Goal: Complete application form

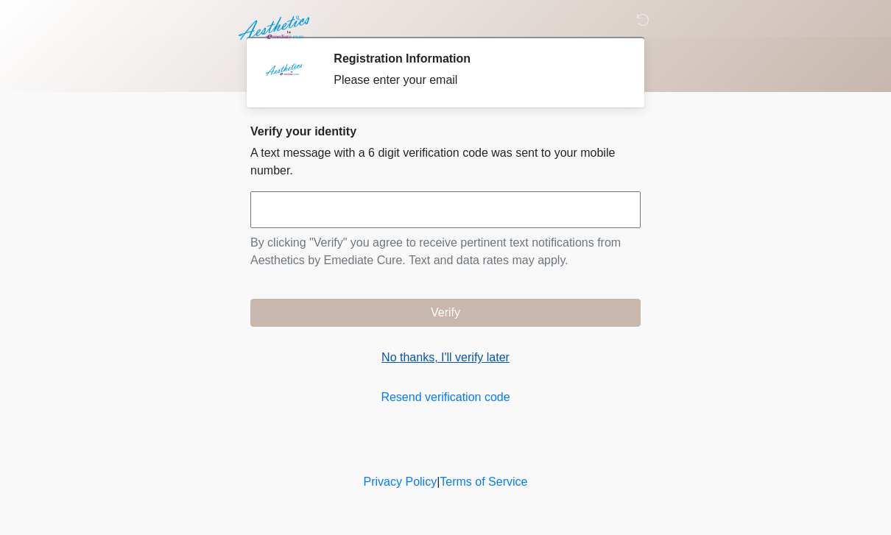
click at [471, 359] on link "No thanks, I'll verify later" at bounding box center [445, 358] width 390 height 18
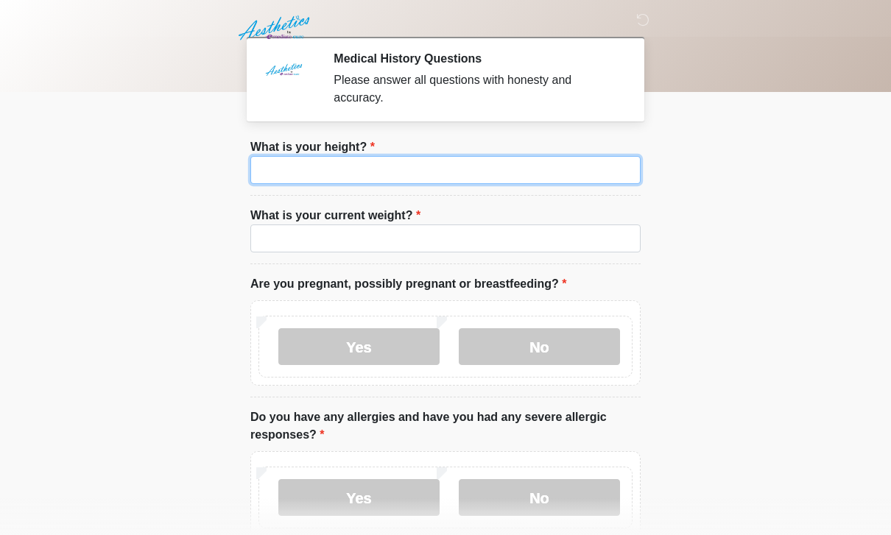
click at [473, 158] on input "What is your height?" at bounding box center [445, 170] width 390 height 28
type input "***"
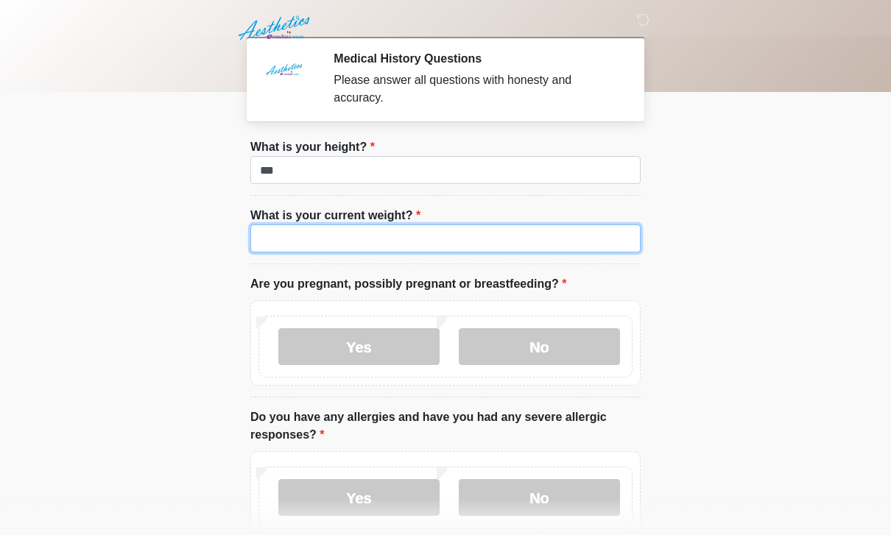
click at [482, 248] on input "What is your current weight?" at bounding box center [445, 239] width 390 height 28
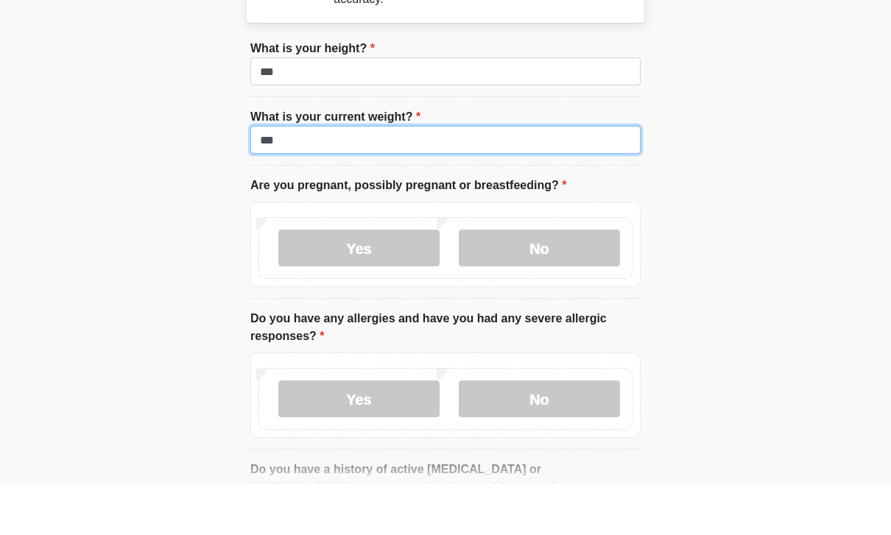
scroll to position [49, 0]
type input "***"
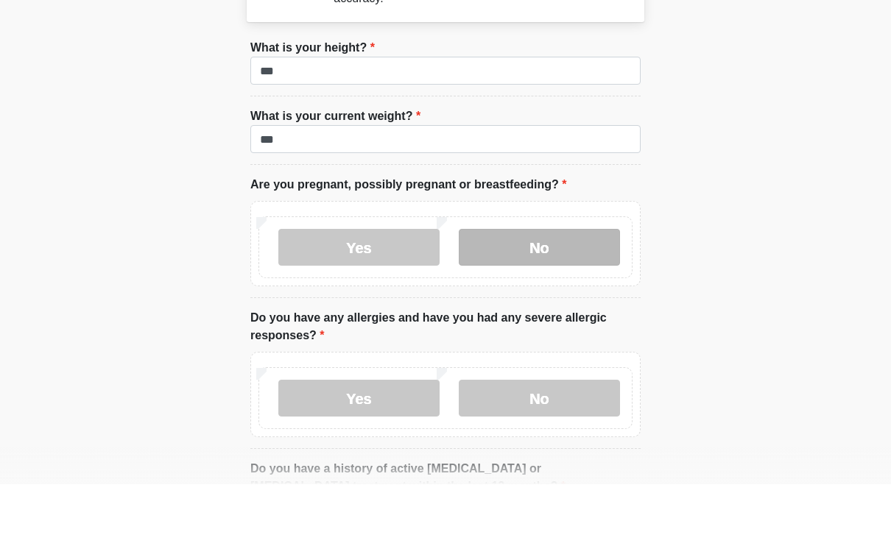
click at [565, 280] on label "No" at bounding box center [539, 298] width 161 height 37
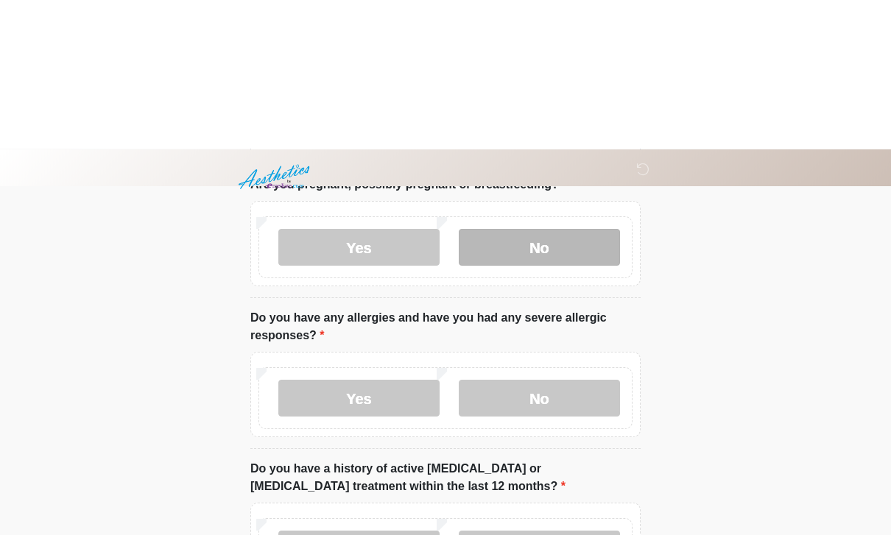
scroll to position [247, 0]
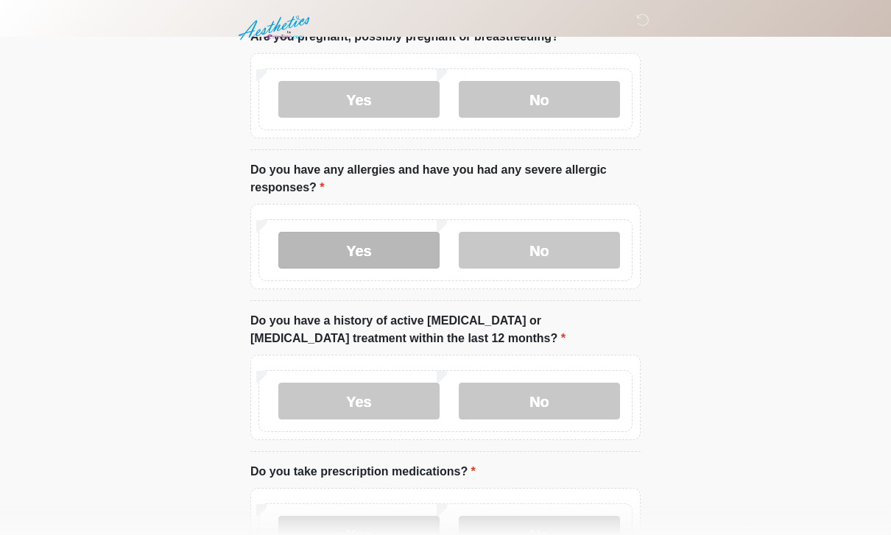
click at [387, 253] on label "Yes" at bounding box center [358, 250] width 161 height 37
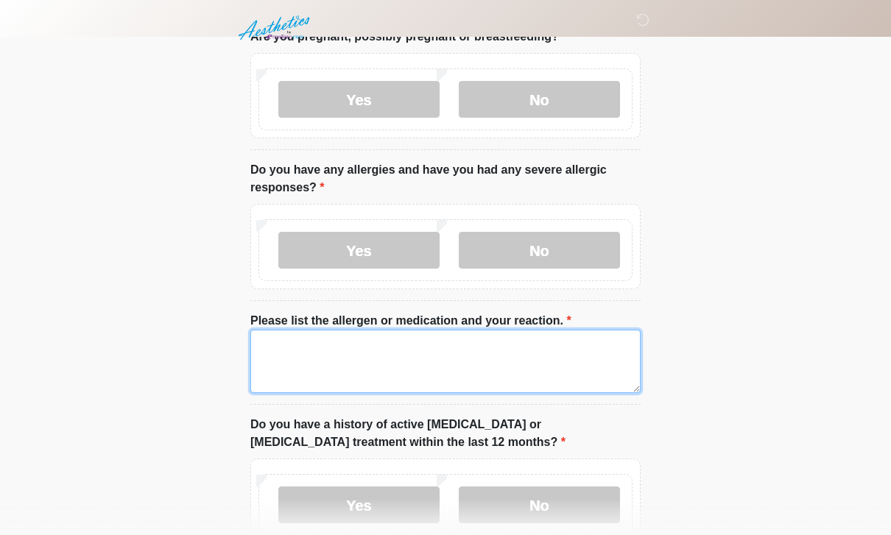
click at [395, 350] on textarea "Please list the allergen or medication and your reaction." at bounding box center [445, 361] width 390 height 63
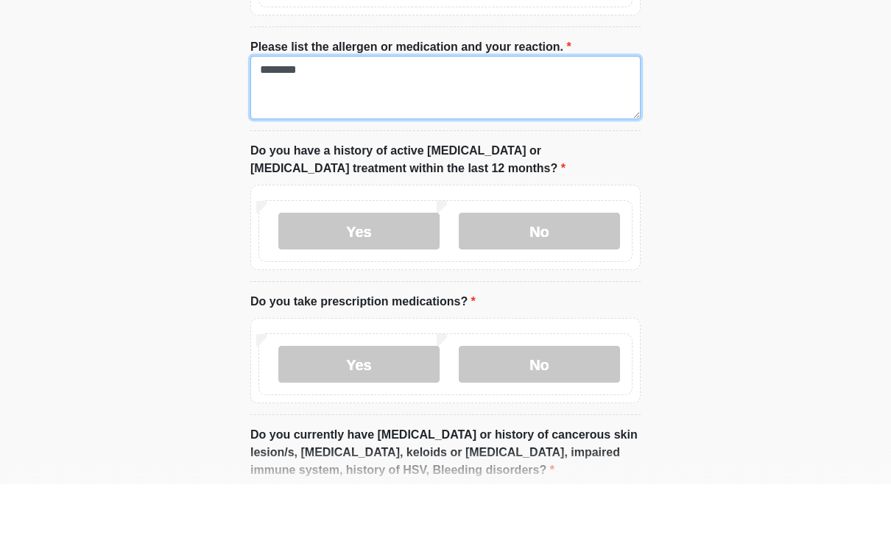
scroll to position [493, 0]
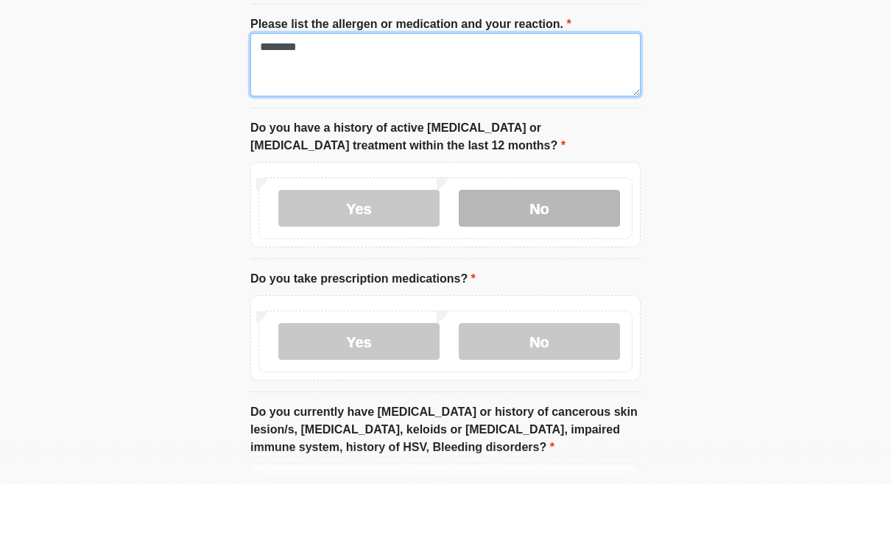
type textarea "*******"
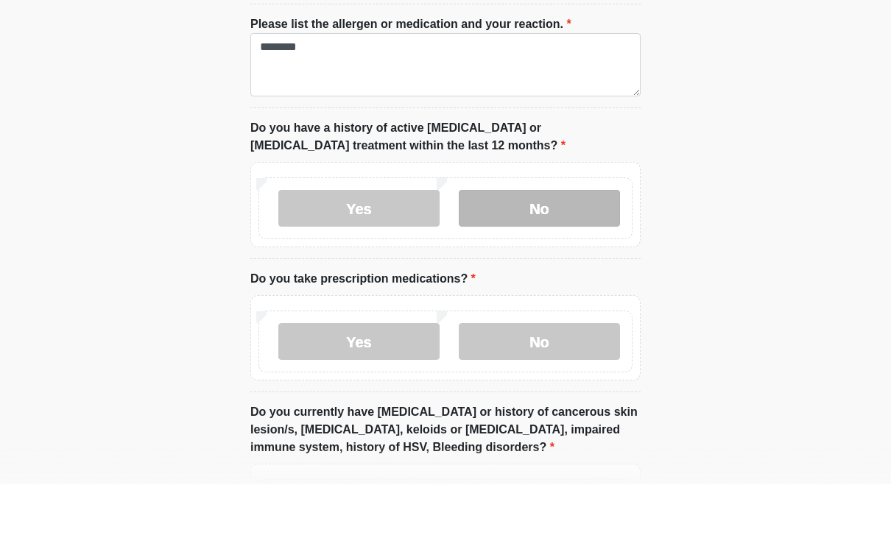
click at [582, 241] on label "No" at bounding box center [539, 259] width 161 height 37
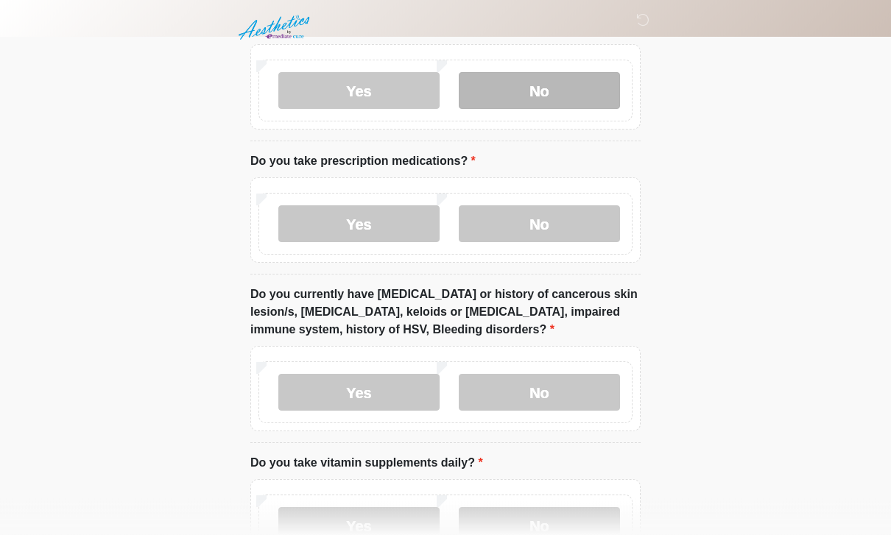
scroll to position [662, 0]
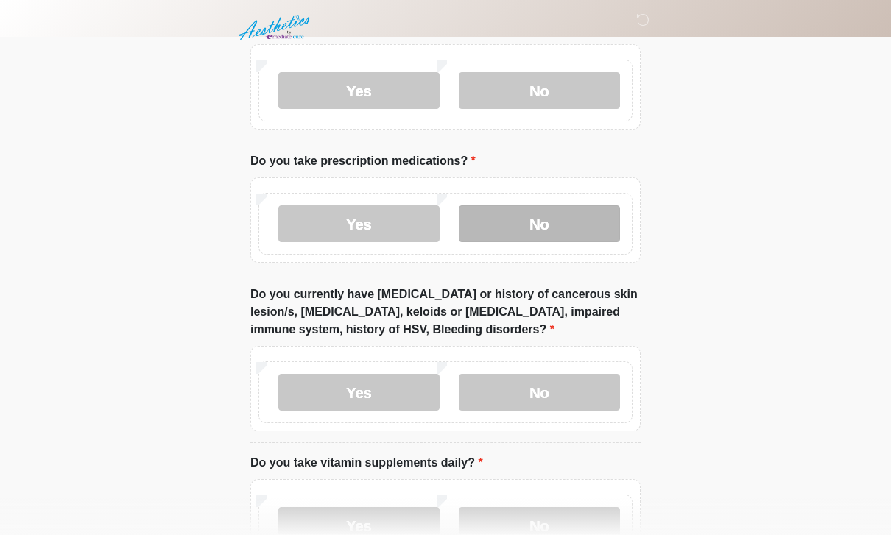
click at [535, 232] on label "No" at bounding box center [539, 223] width 161 height 37
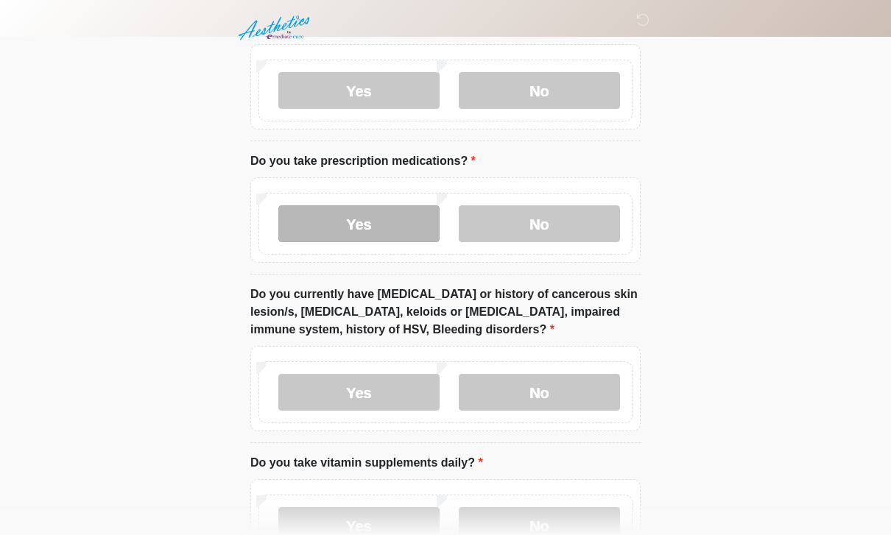
click at [370, 216] on label "Yes" at bounding box center [358, 223] width 161 height 37
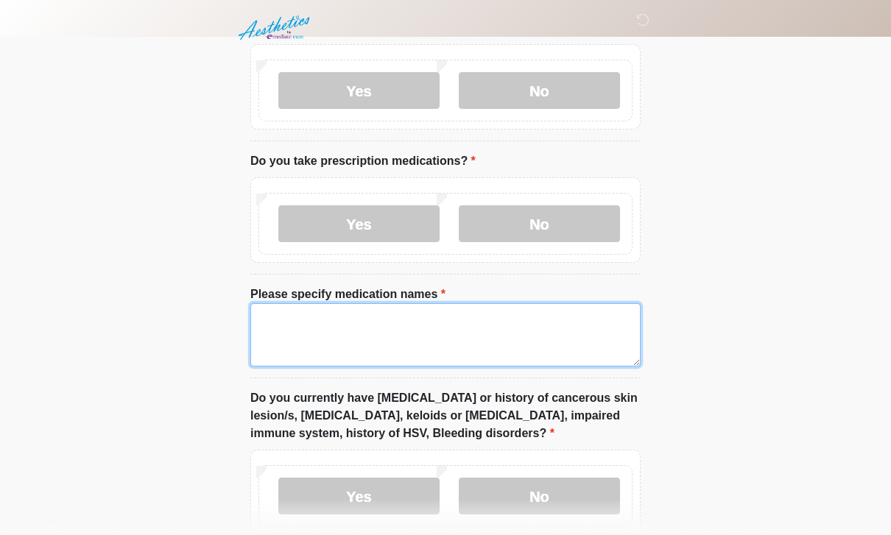
click at [370, 345] on textarea "Please specify medication names" at bounding box center [445, 334] width 390 height 63
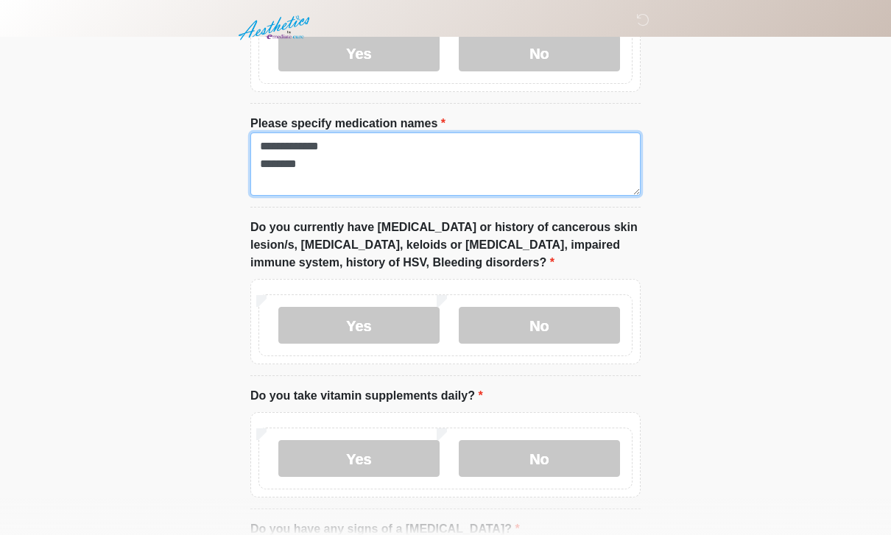
scroll to position [833, 0]
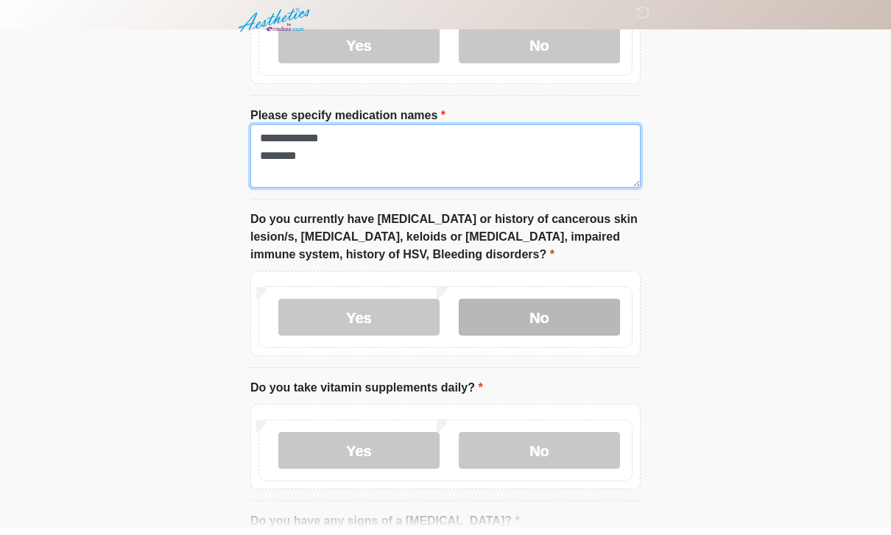
type textarea "**********"
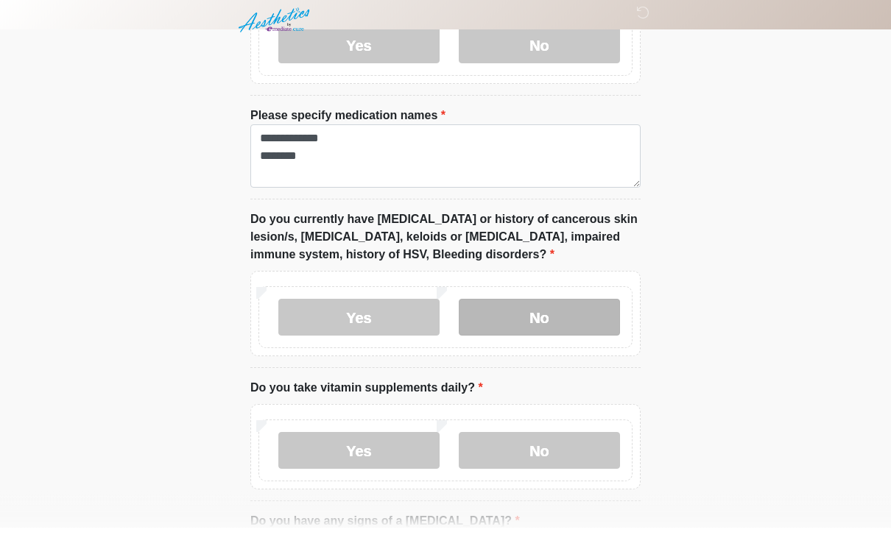
click at [531, 309] on label "No" at bounding box center [539, 325] width 161 height 37
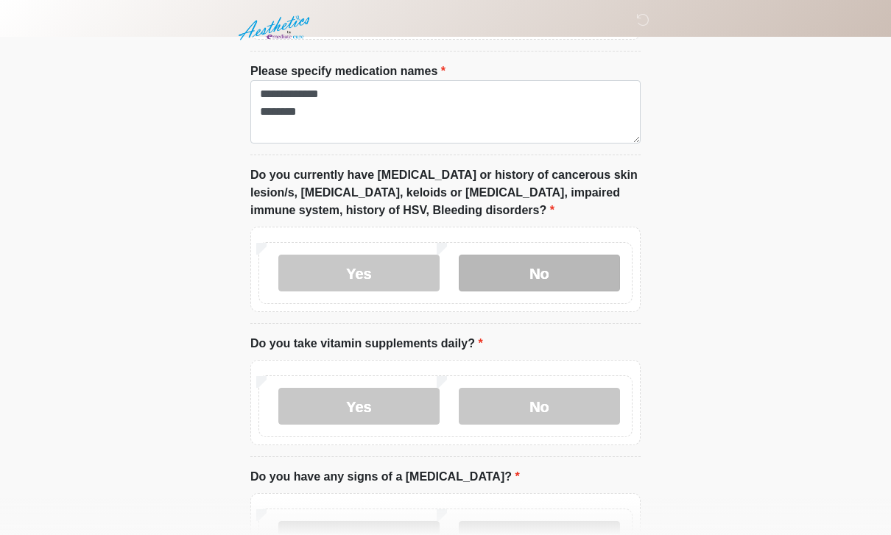
scroll to position [898, 0]
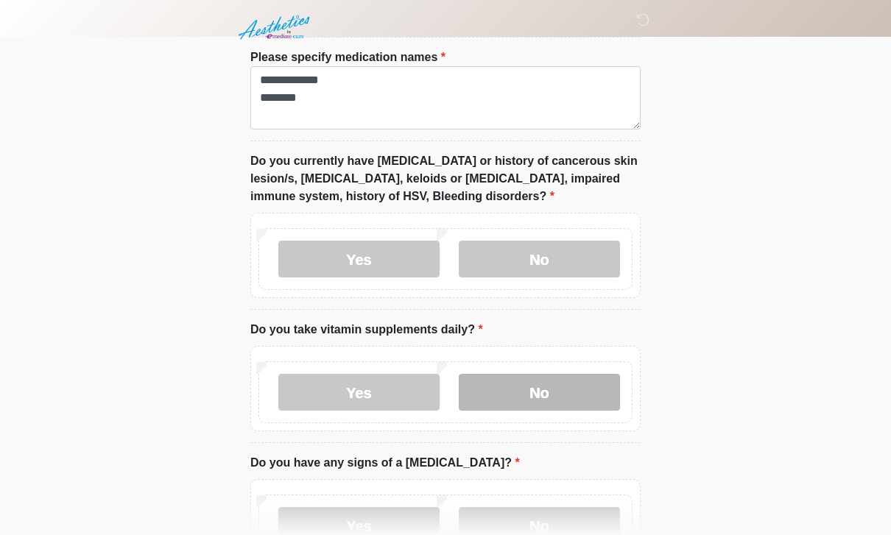
click at [544, 379] on label "No" at bounding box center [539, 393] width 161 height 37
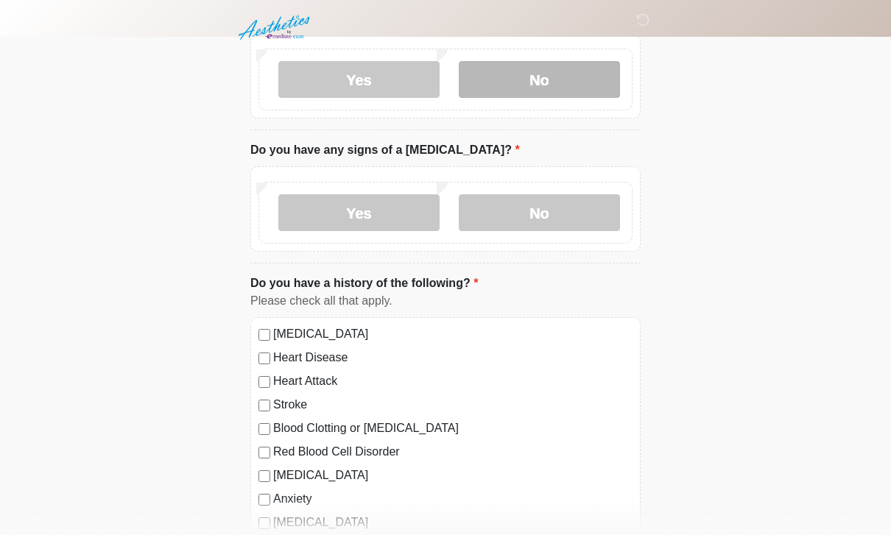
scroll to position [1214, 0]
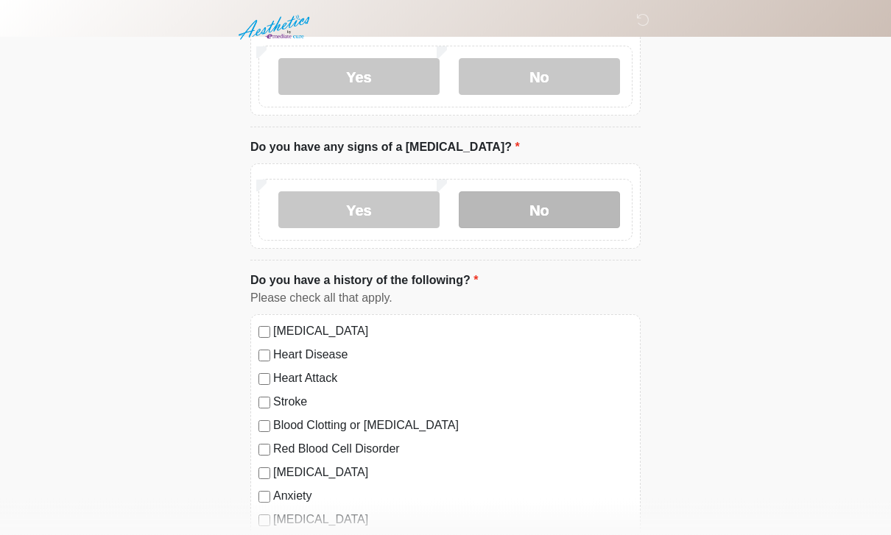
click at [533, 203] on label "No" at bounding box center [539, 210] width 161 height 37
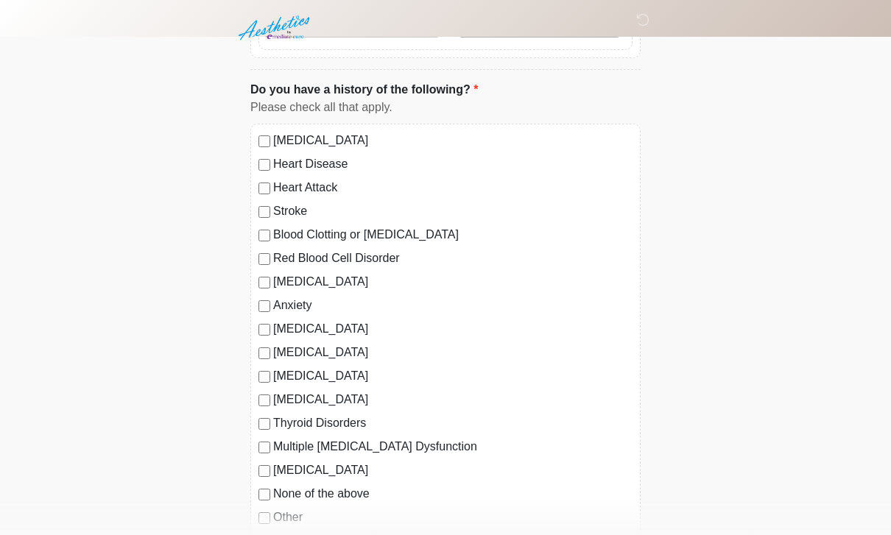
scroll to position [1452, 0]
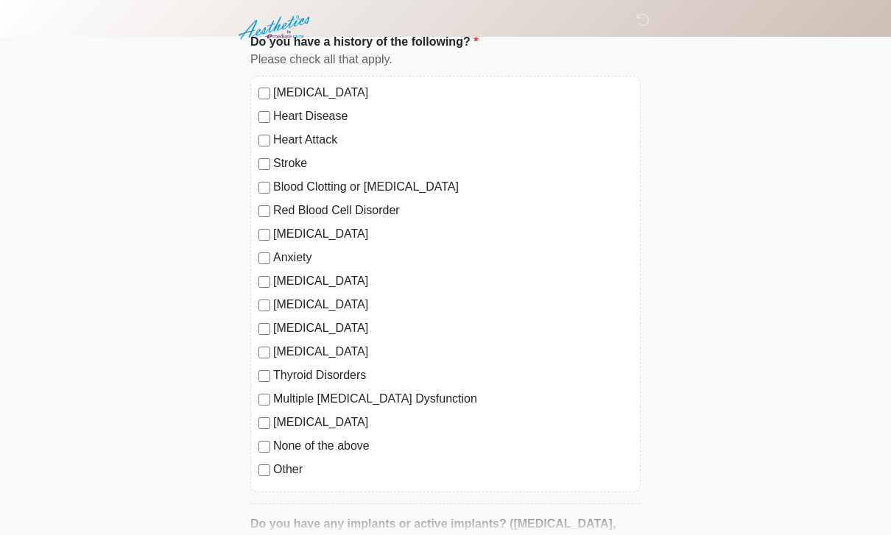
click at [323, 277] on label "[MEDICAL_DATA]" at bounding box center [452, 282] width 359 height 18
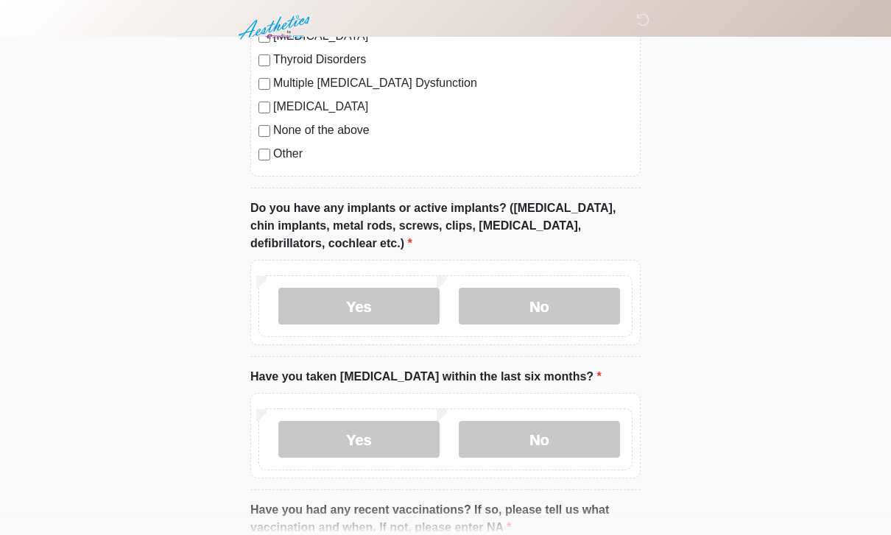
scroll to position [1769, 0]
click at [565, 309] on label "No" at bounding box center [539, 306] width 161 height 37
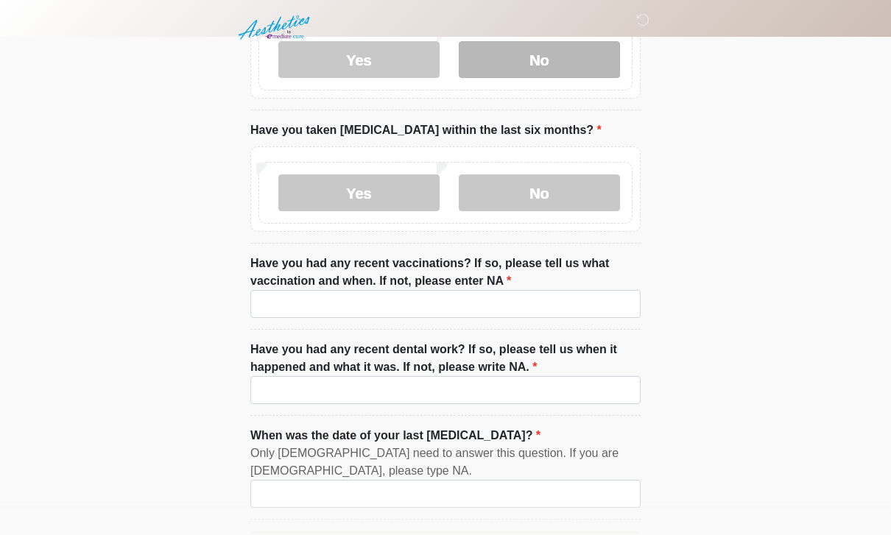
scroll to position [2066, 0]
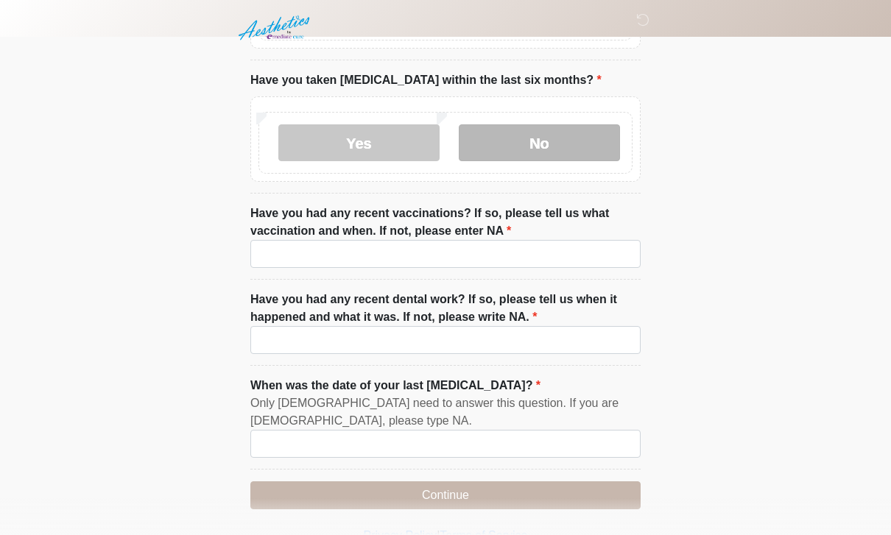
click at [548, 141] on label "No" at bounding box center [539, 142] width 161 height 37
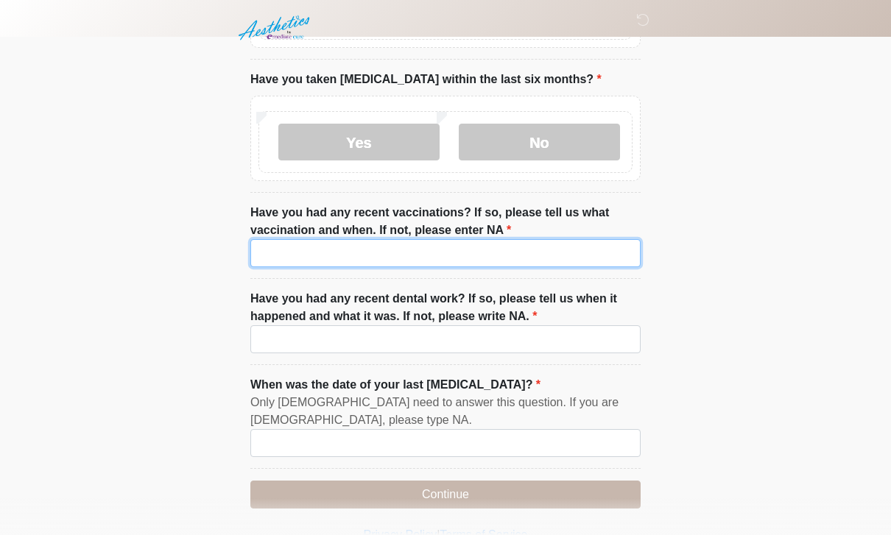
click at [506, 243] on input "Have you had any recent vaccinations? If so, please tell us what vaccination an…" at bounding box center [445, 253] width 390 height 28
type input "**"
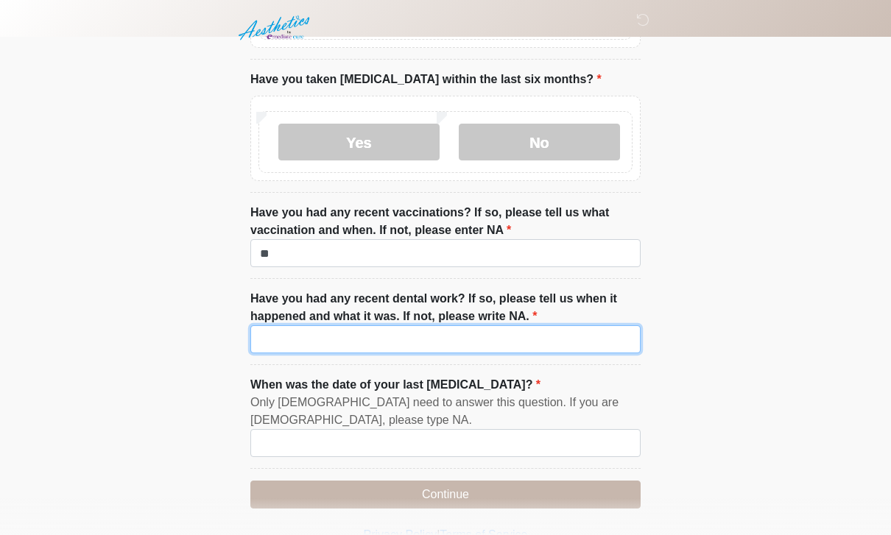
click at [495, 339] on input "Have you had any recent dental work? If so, please tell us when it happened and…" at bounding box center [445, 339] width 390 height 28
type input "**"
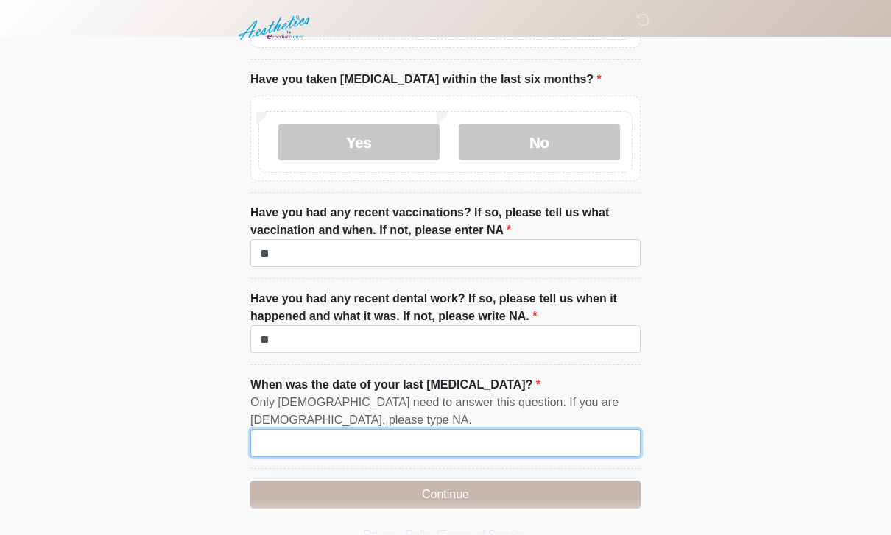
click at [462, 446] on input "When was the date of your last [MEDICAL_DATA]?" at bounding box center [445, 443] width 390 height 28
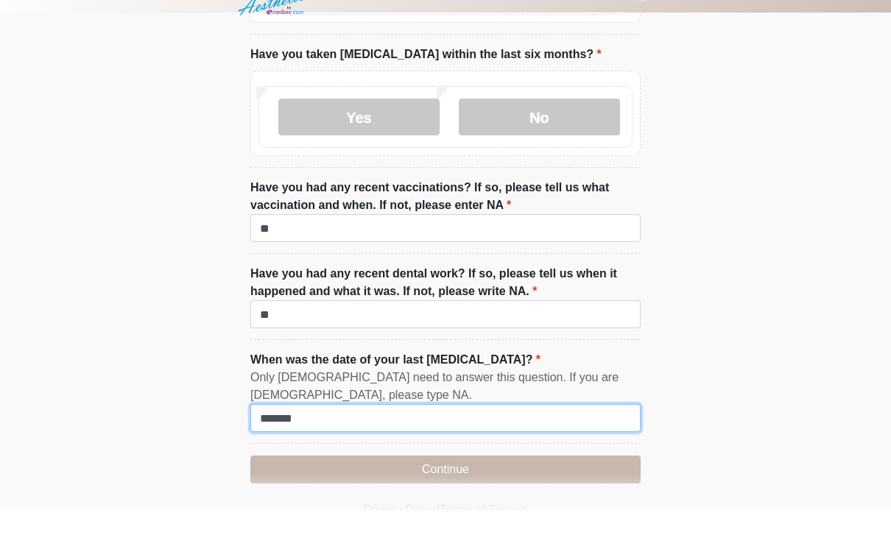
scroll to position [2114, 0]
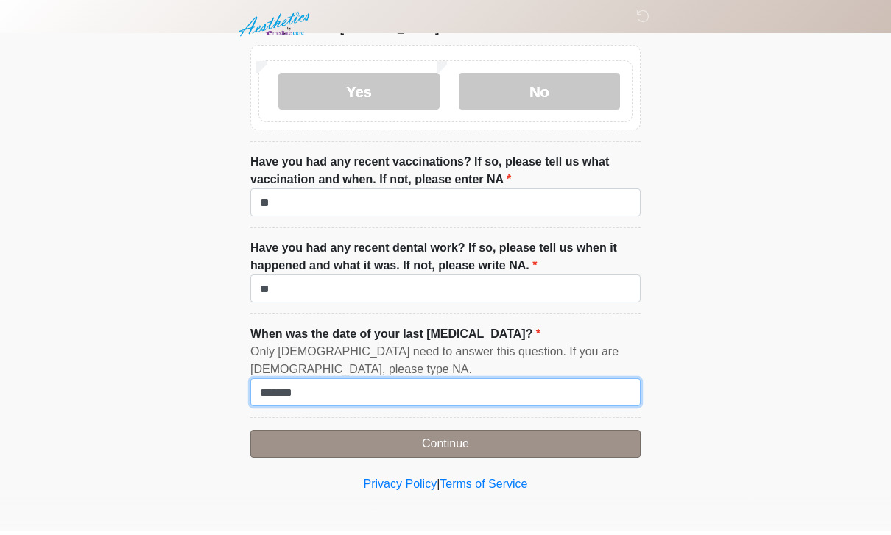
type input "*******"
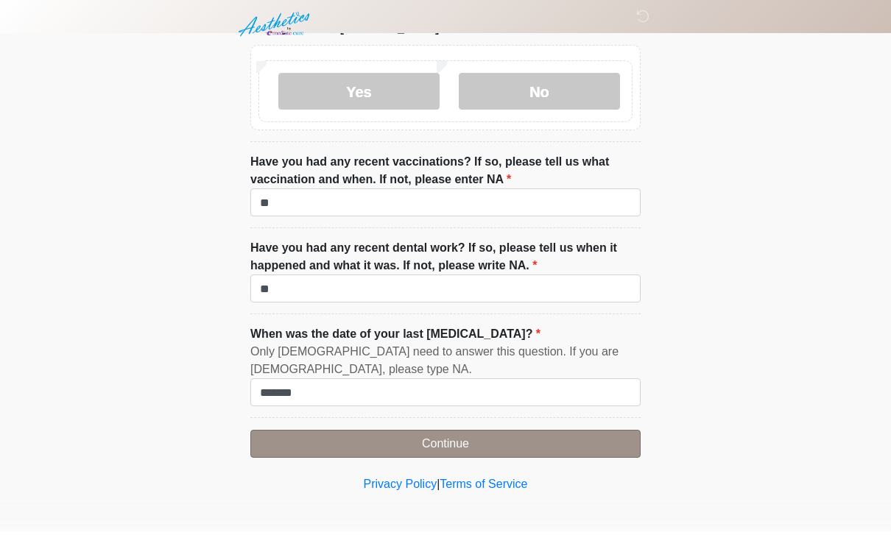
click at [560, 434] on button "Continue" at bounding box center [445, 448] width 390 height 28
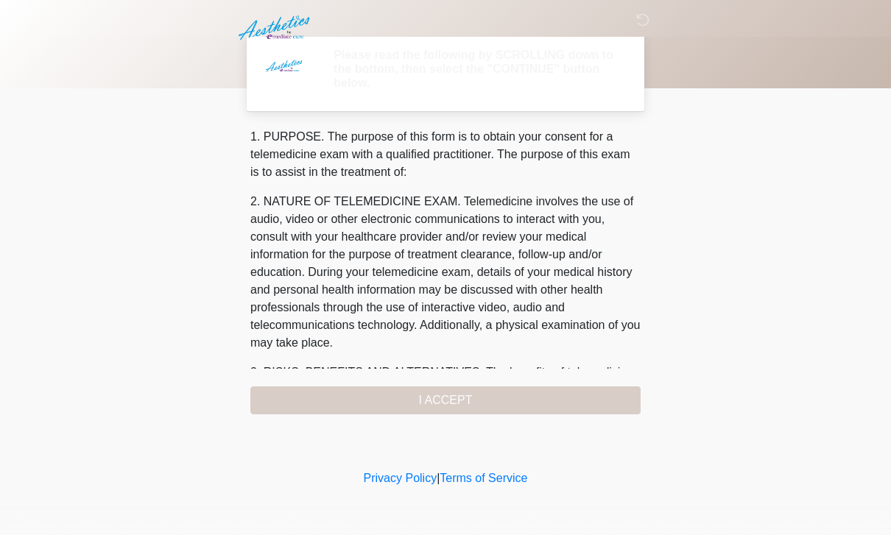
scroll to position [0, 0]
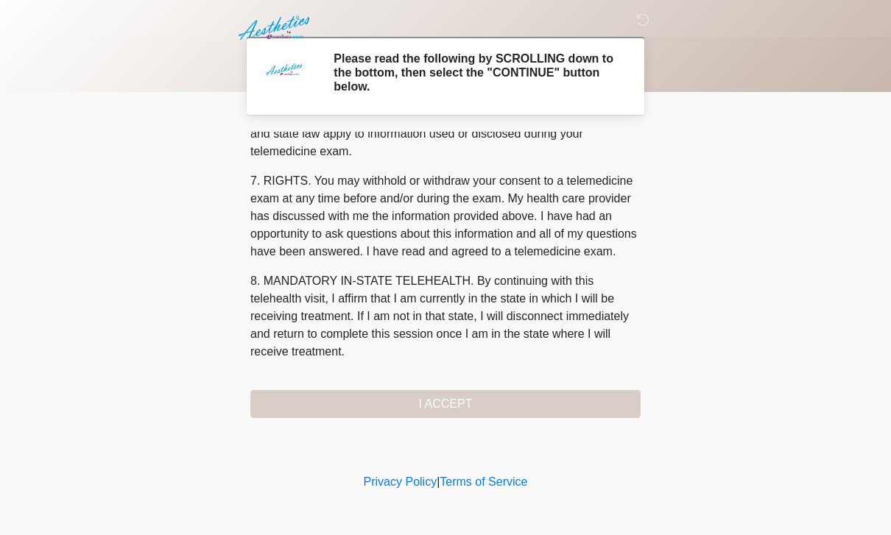
click at [542, 403] on div "1. PURPOSE. The purpose of this form is to obtain your consent for a telemedici…" at bounding box center [445, 275] width 390 height 286
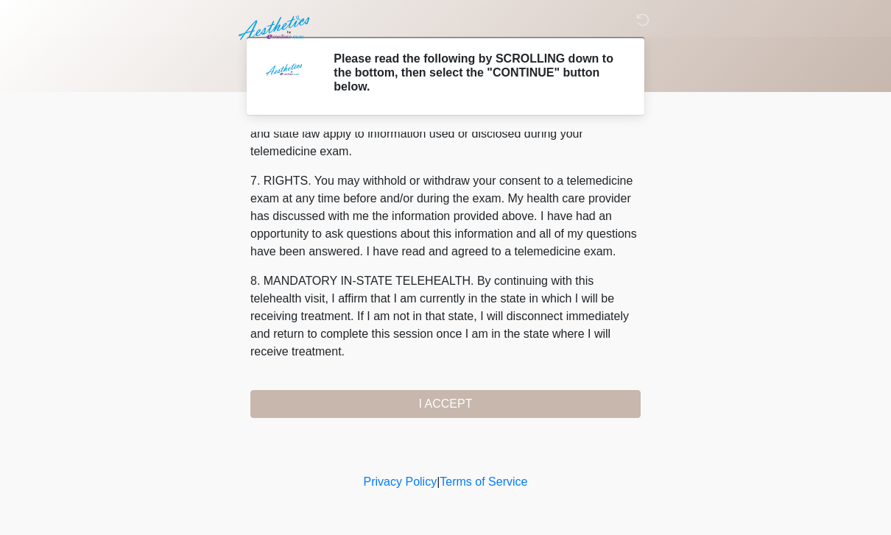
scroll to position [631, 0]
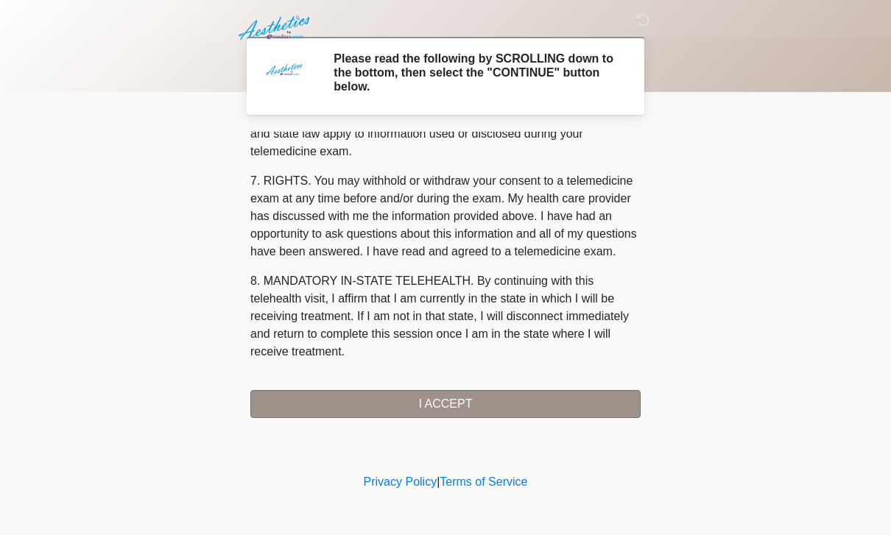
click at [534, 392] on button "I ACCEPT" at bounding box center [445, 404] width 390 height 28
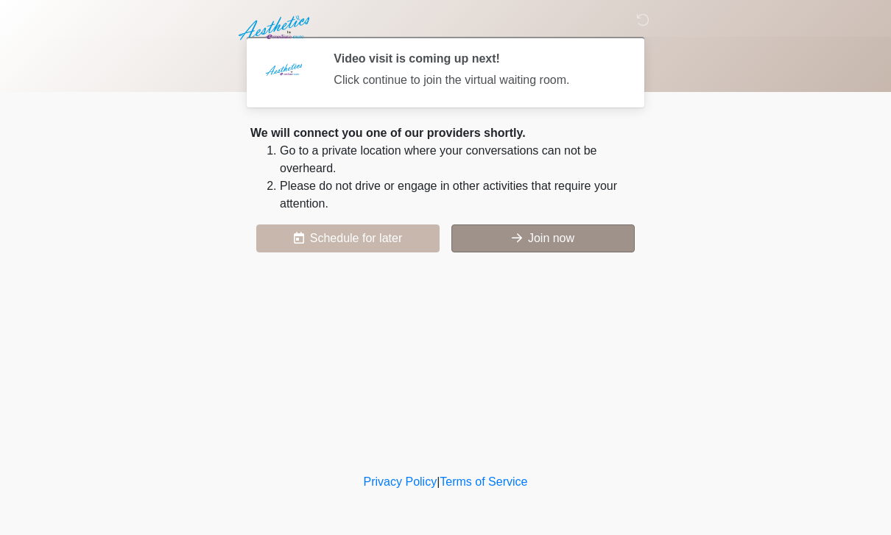
click at [582, 232] on button "Join now" at bounding box center [542, 239] width 183 height 28
